Goal: Complete application form

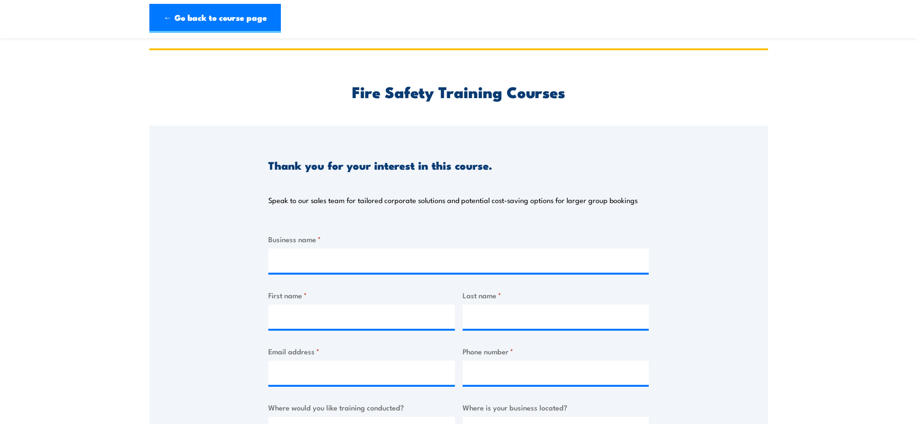
select select "Nationally - multiple locations"
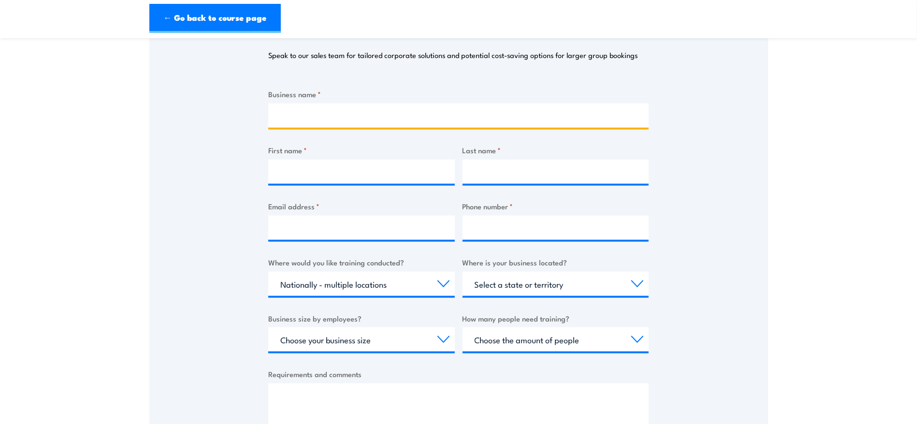
click at [335, 118] on input "Business name *" at bounding box center [458, 116] width 381 height 24
type input "TEst"
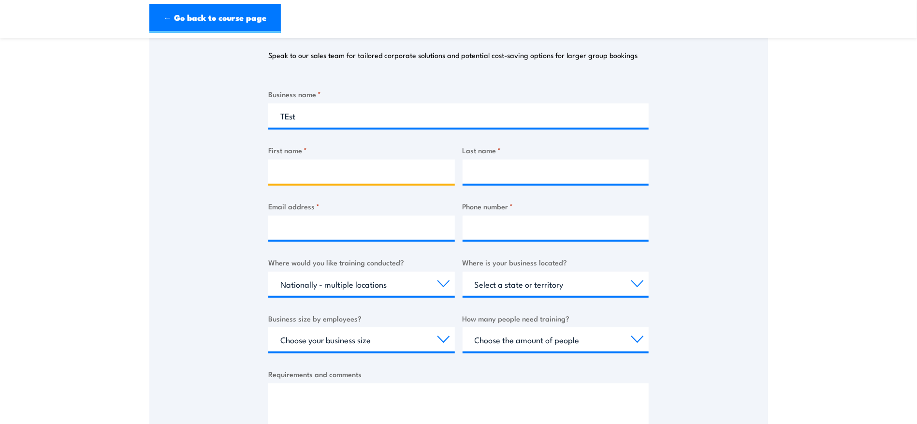
click at [309, 174] on input "First name *" at bounding box center [361, 172] width 187 height 24
type input "test"
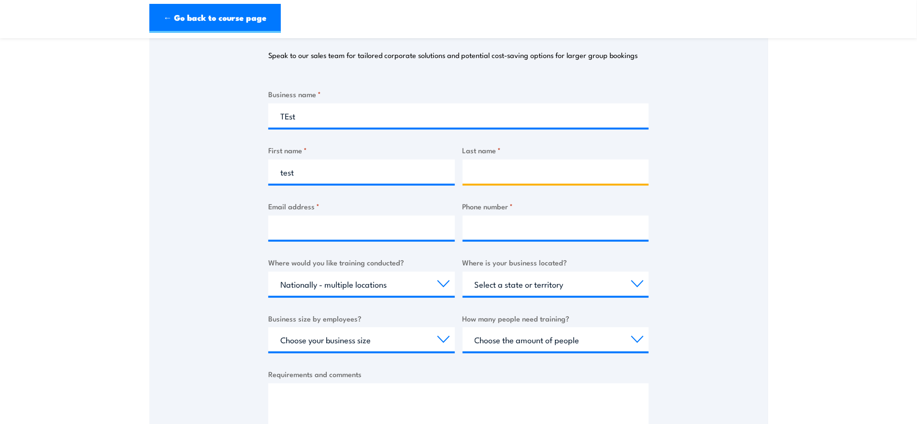
click at [503, 171] on input "Last name *" at bounding box center [556, 172] width 187 height 24
type input "test"
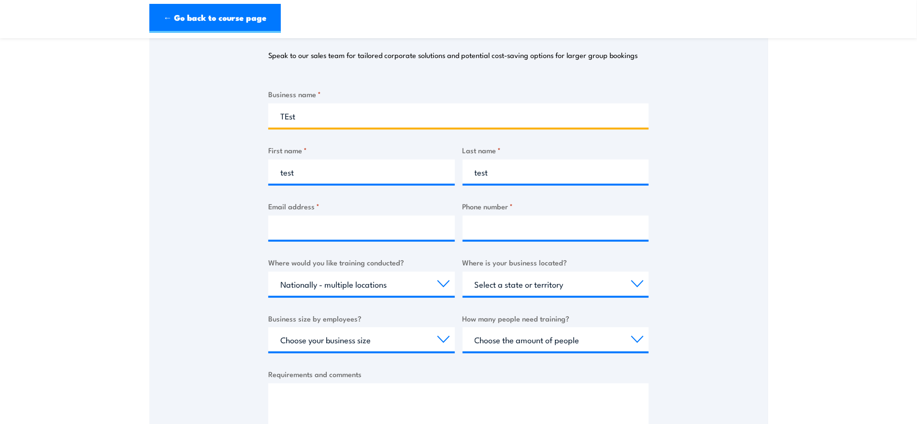
click at [343, 112] on input "TEst" at bounding box center [458, 116] width 381 height 24
type input "Test from [PERSON_NAME]"
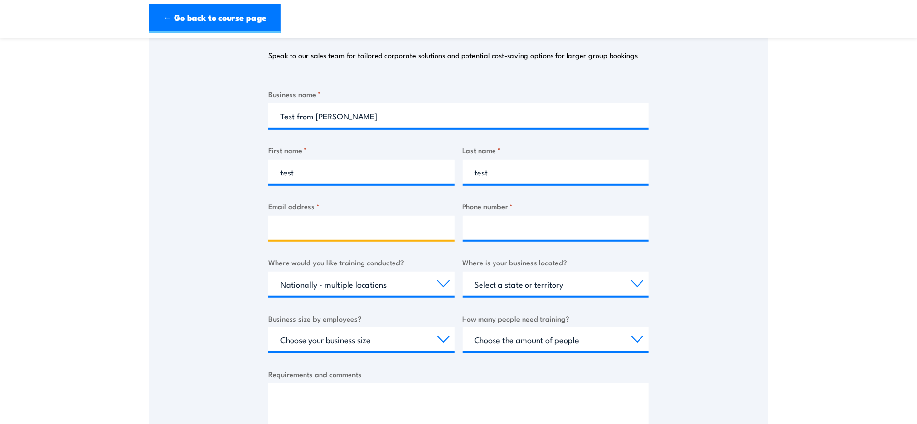
click at [331, 229] on input "Email address *" at bounding box center [361, 228] width 187 height 24
type input "[EMAIL_ADDRESS][DOMAIN_NAME]"
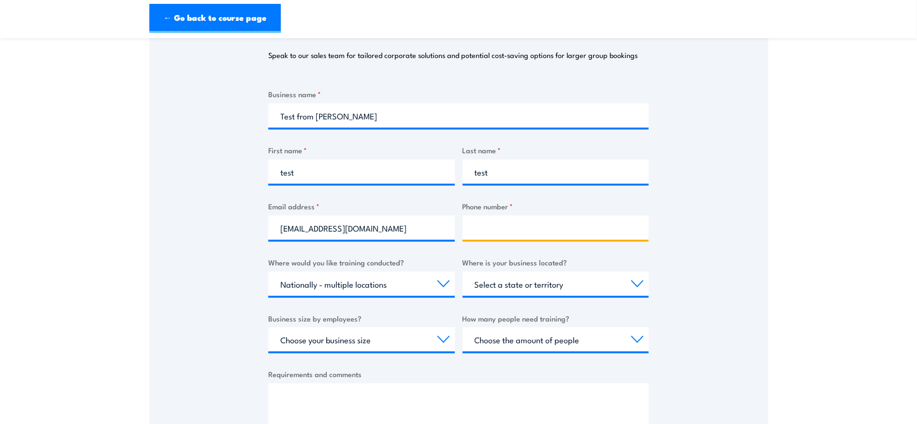
click at [525, 232] on input "Phone number *" at bounding box center [556, 228] width 187 height 24
type input "040000032"
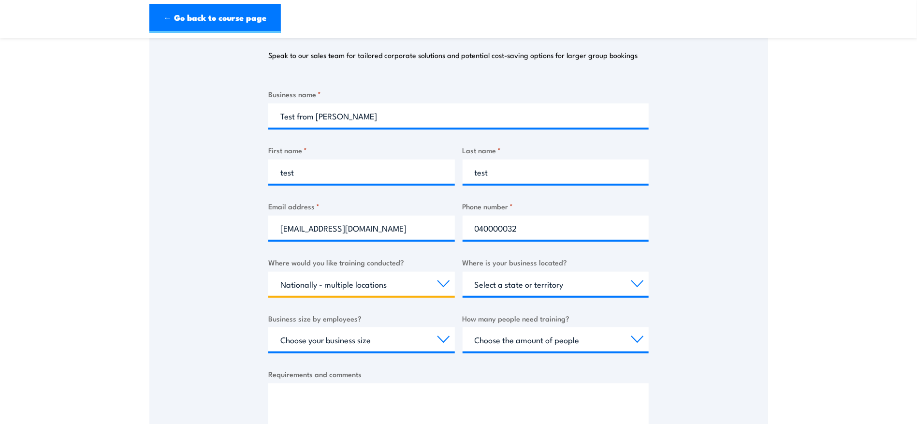
click at [441, 281] on select "Select a state or territory Nationally - multiple locations [GEOGRAPHIC_DATA] […" at bounding box center [361, 284] width 187 height 24
select select "QLD"
click at [268, 272] on select "Select a state or territory Nationally - multiple locations [GEOGRAPHIC_DATA] […" at bounding box center [361, 284] width 187 height 24
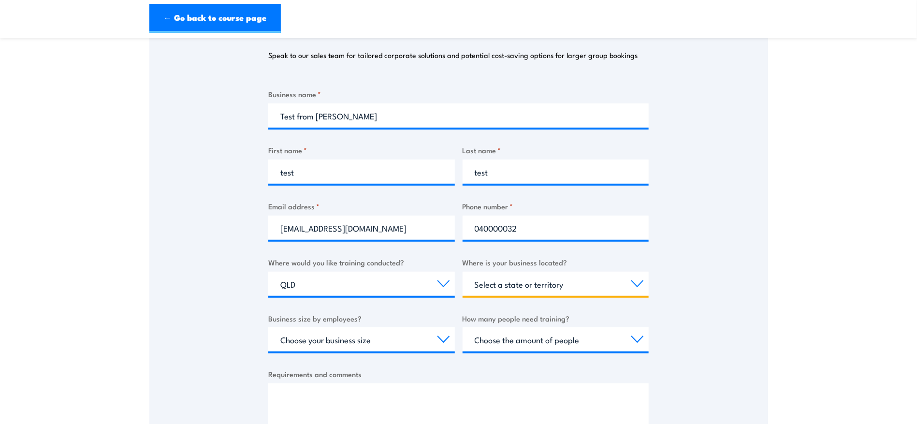
click at [545, 291] on select "Select a state or territory [GEOGRAPHIC_DATA] [GEOGRAPHIC_DATA] [GEOGRAPHIC_DAT…" at bounding box center [556, 284] width 187 height 24
select select "QLD"
click at [463, 272] on select "Select a state or territory [GEOGRAPHIC_DATA] [GEOGRAPHIC_DATA] [GEOGRAPHIC_DAT…" at bounding box center [556, 284] width 187 height 24
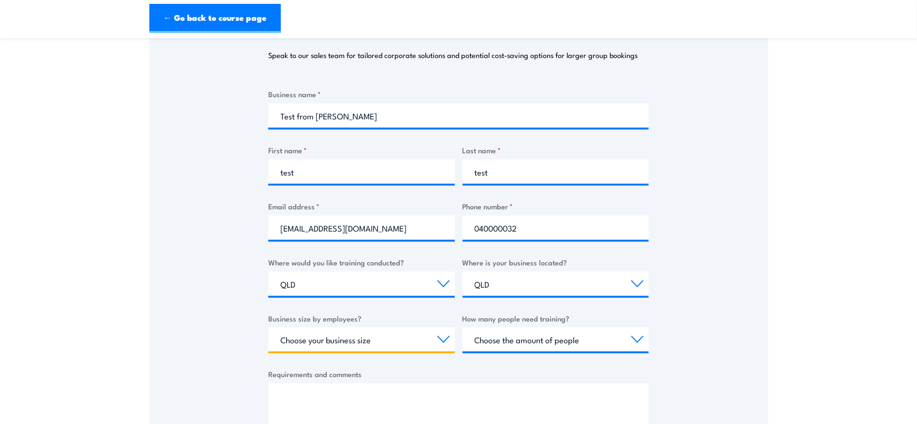
click at [436, 337] on select "Choose your business size 1 to 19 20 to 199 200+" at bounding box center [361, 339] width 187 height 24
select select "1 to 19"
click at [268, 327] on select "Choose your business size 1 to 19 20 to 199 200+" at bounding box center [361, 339] width 187 height 24
click at [545, 337] on select "Choose the amount of people 1 to 4 5 to 19 20+" at bounding box center [556, 339] width 187 height 24
select select "1 to 4"
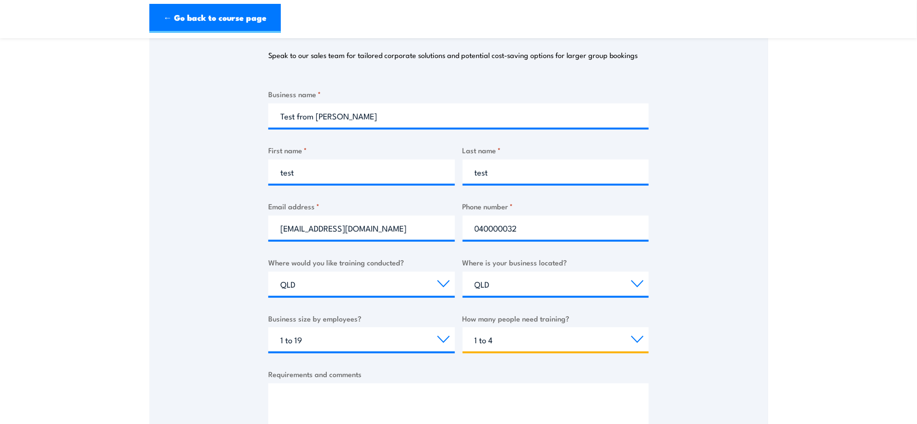
click at [463, 327] on select "Choose the amount of people 1 to 4 5 to 19 20+" at bounding box center [556, 339] width 187 height 24
click at [462, 397] on textarea "Requirements and comments" at bounding box center [458, 410] width 381 height 52
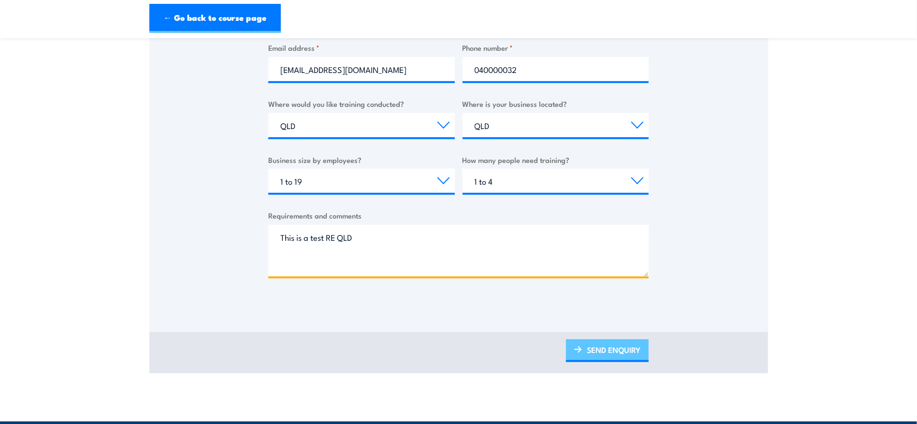
type textarea "This is a test RE QLD"
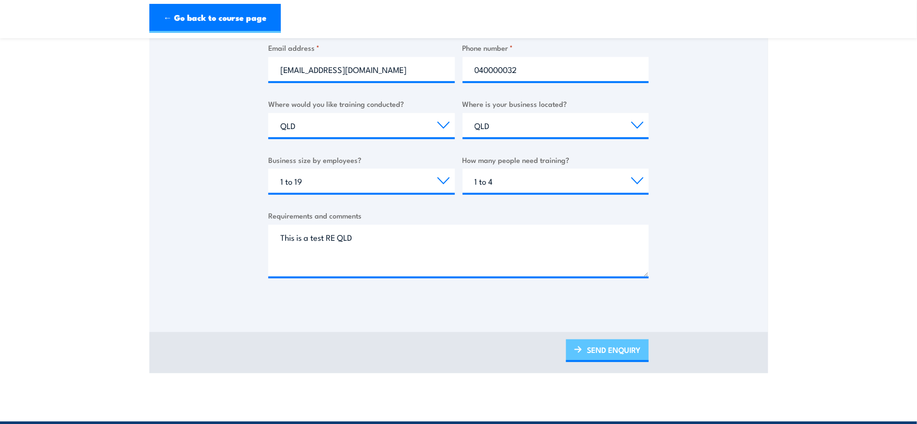
click at [605, 347] on link "SEND ENQUIRY" at bounding box center [607, 351] width 83 height 23
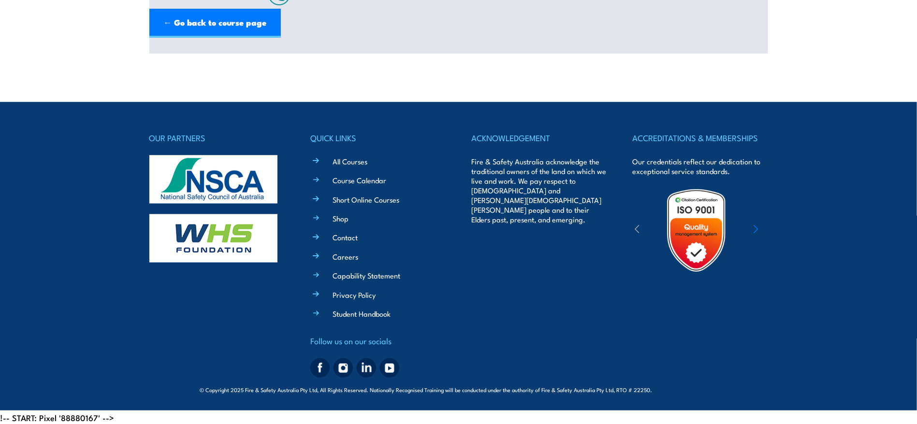
scroll to position [0, 0]
